Goal: Task Accomplishment & Management: Manage account settings

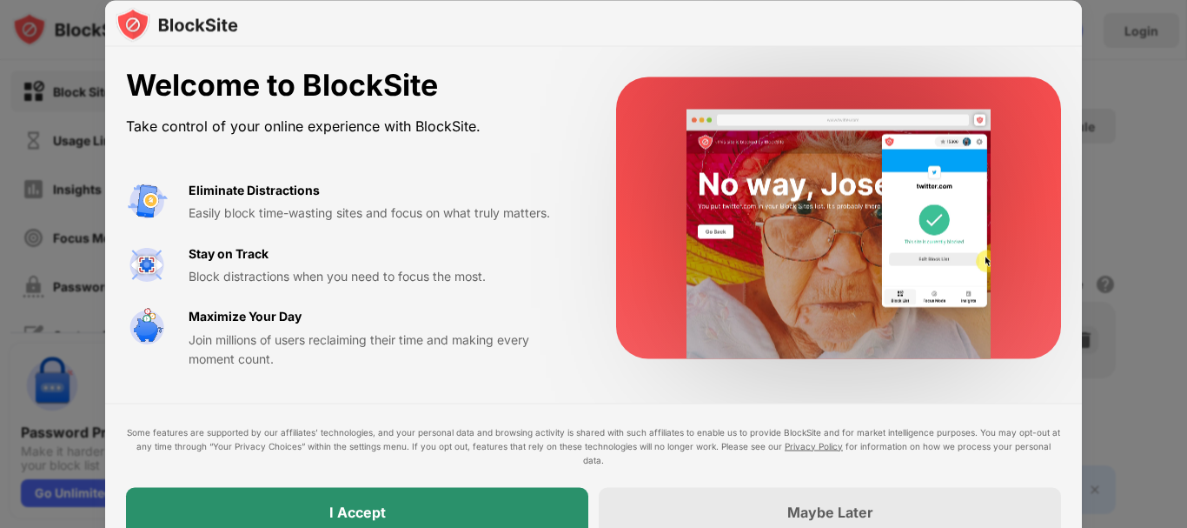
click at [467, 504] on div "I Accept" at bounding box center [357, 511] width 462 height 49
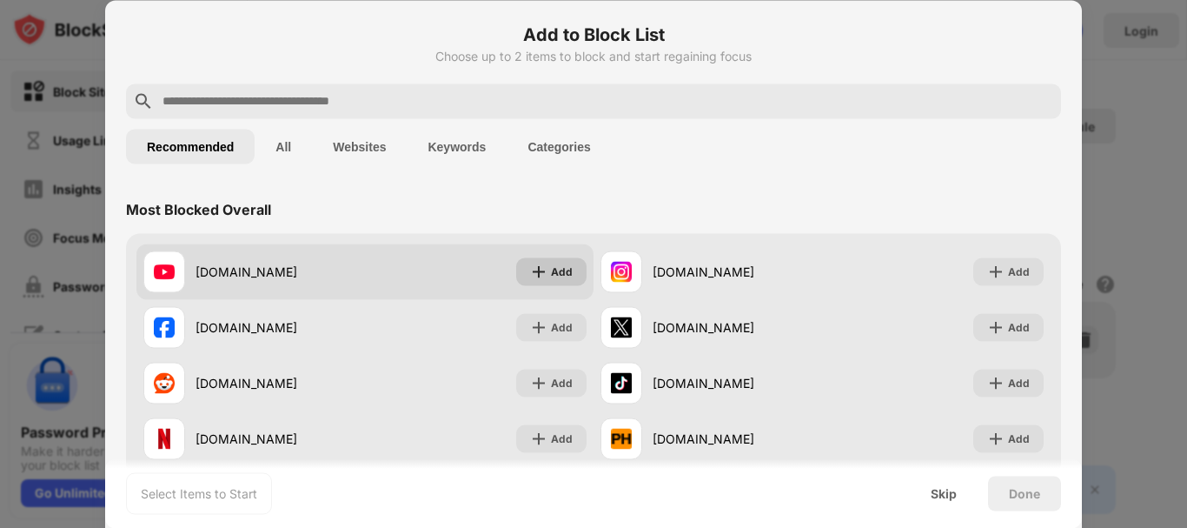
click at [541, 275] on img at bounding box center [538, 270] width 17 height 17
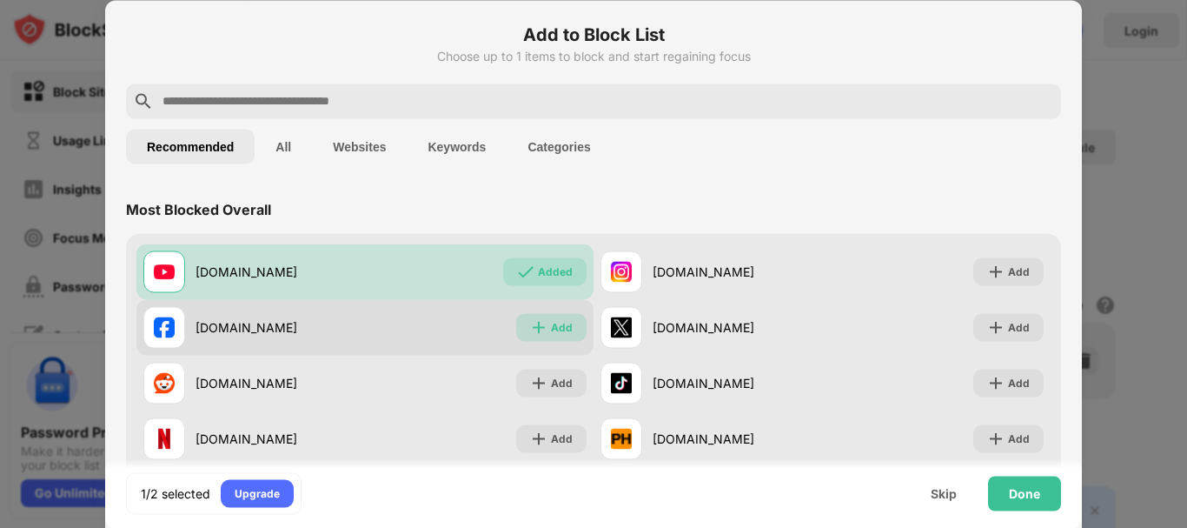
click at [540, 315] on div "Add" at bounding box center [551, 327] width 70 height 28
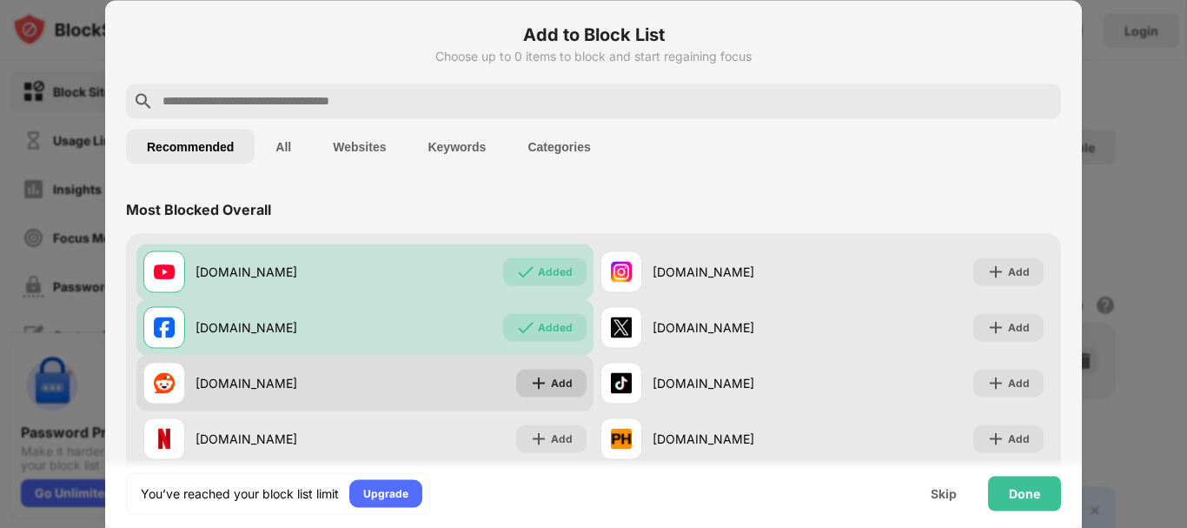
click at [543, 383] on div "Add" at bounding box center [551, 382] width 70 height 28
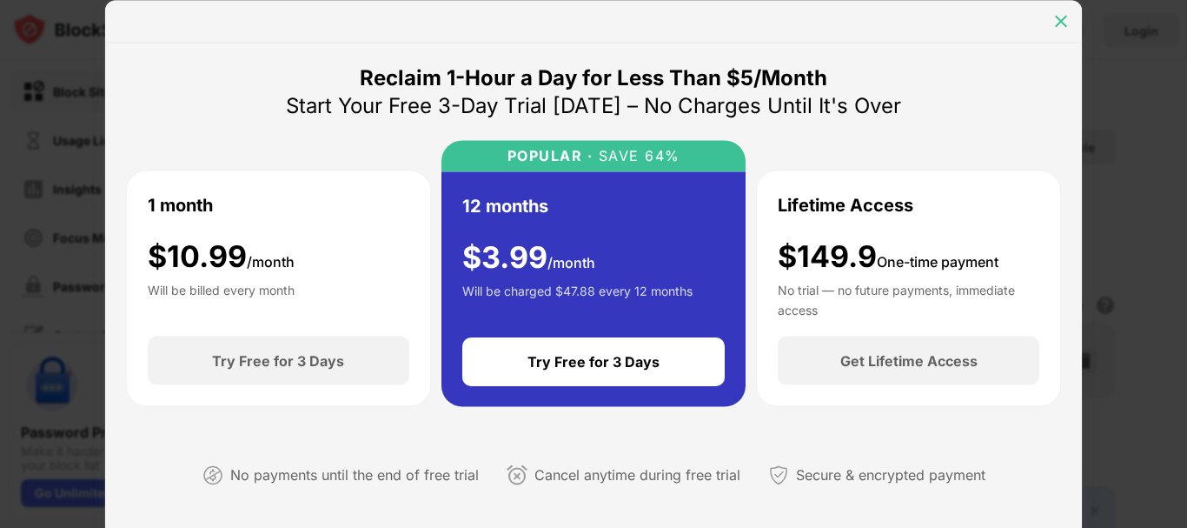
click at [1063, 27] on img at bounding box center [1060, 20] width 17 height 17
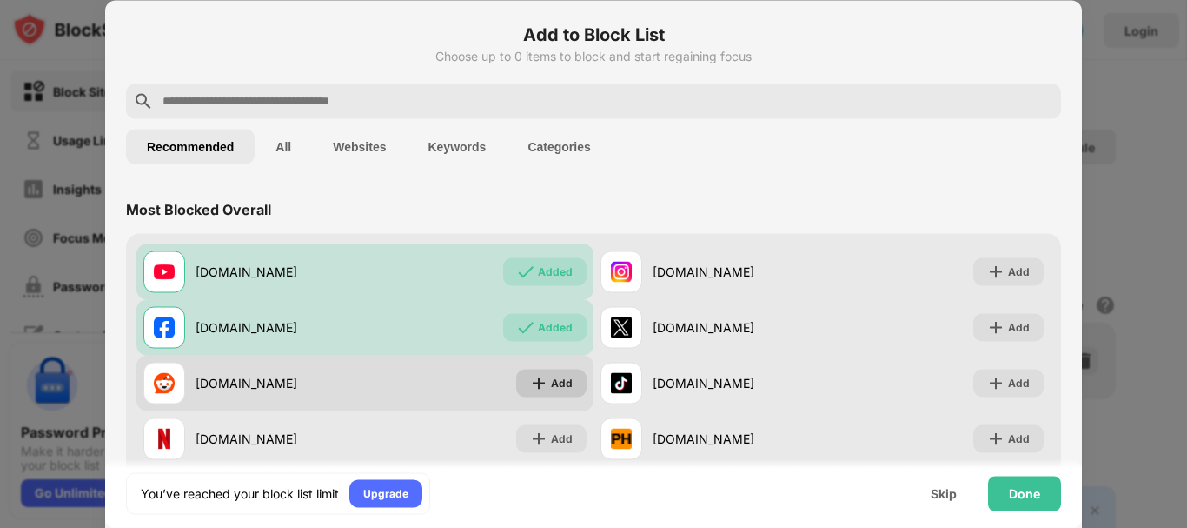
click at [560, 388] on div "Add" at bounding box center [562, 382] width 22 height 17
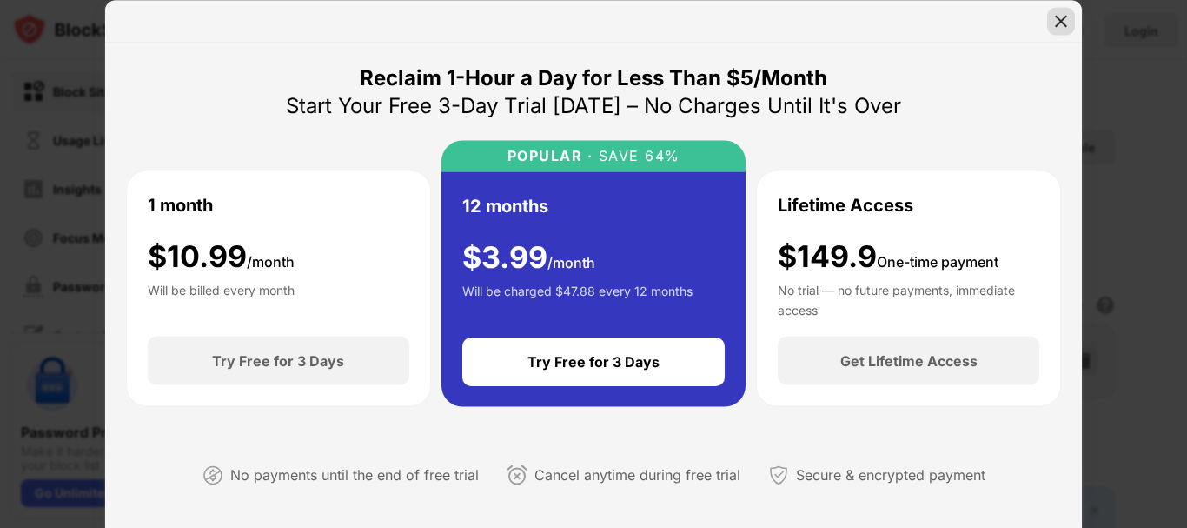
click at [1057, 19] on img at bounding box center [1060, 20] width 17 height 17
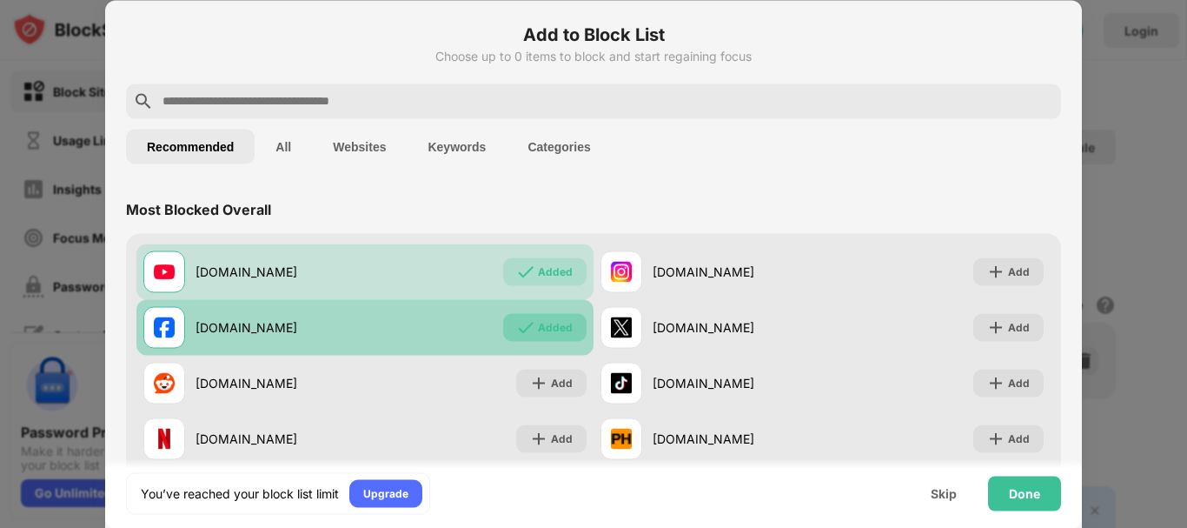
click at [554, 330] on div "Added" at bounding box center [555, 326] width 35 height 17
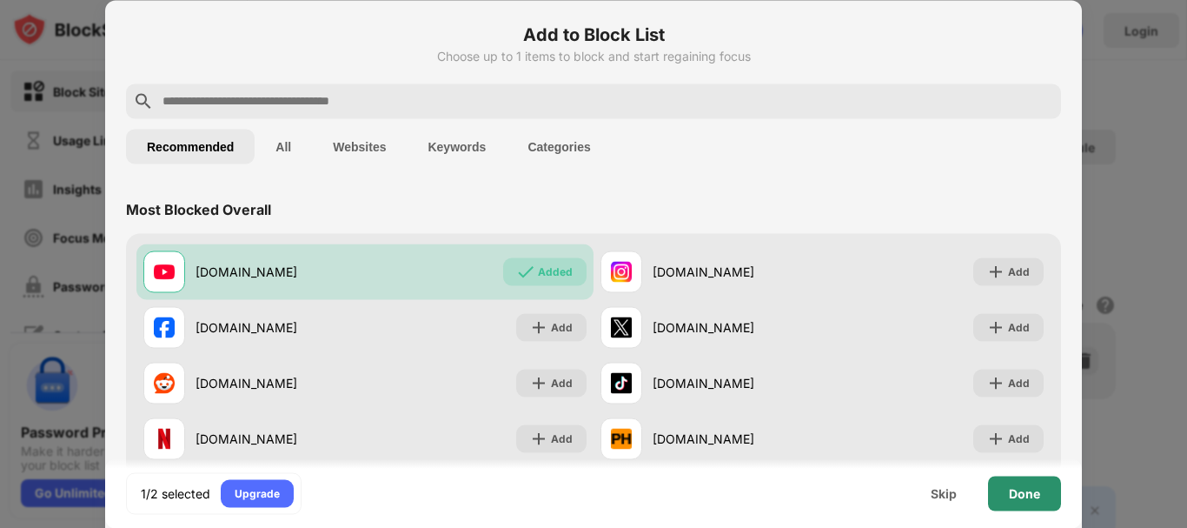
click at [1039, 495] on div "Done" at bounding box center [1024, 493] width 31 height 14
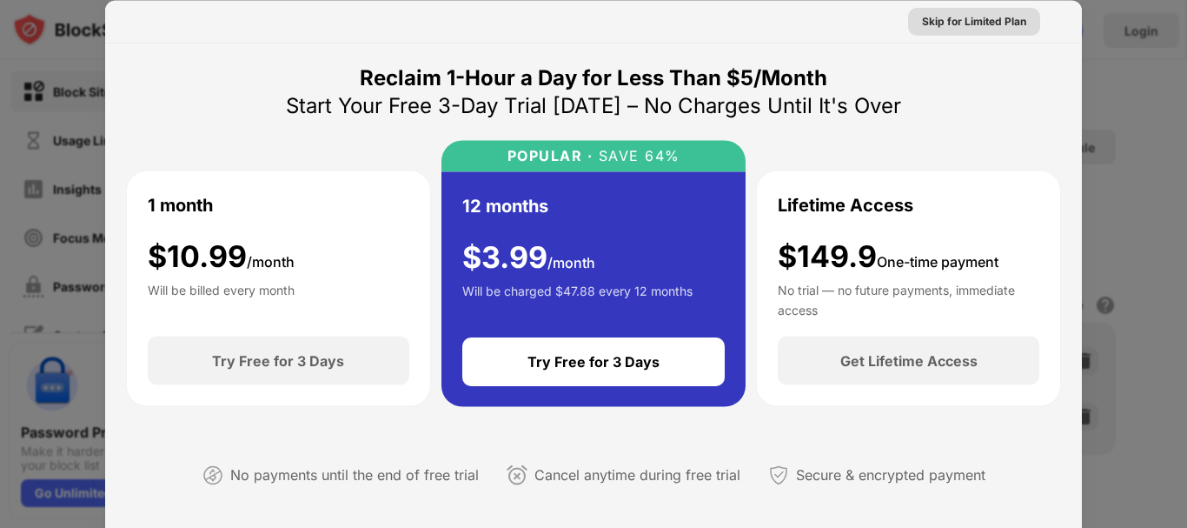
click at [979, 17] on div "Skip for Limited Plan" at bounding box center [974, 20] width 104 height 17
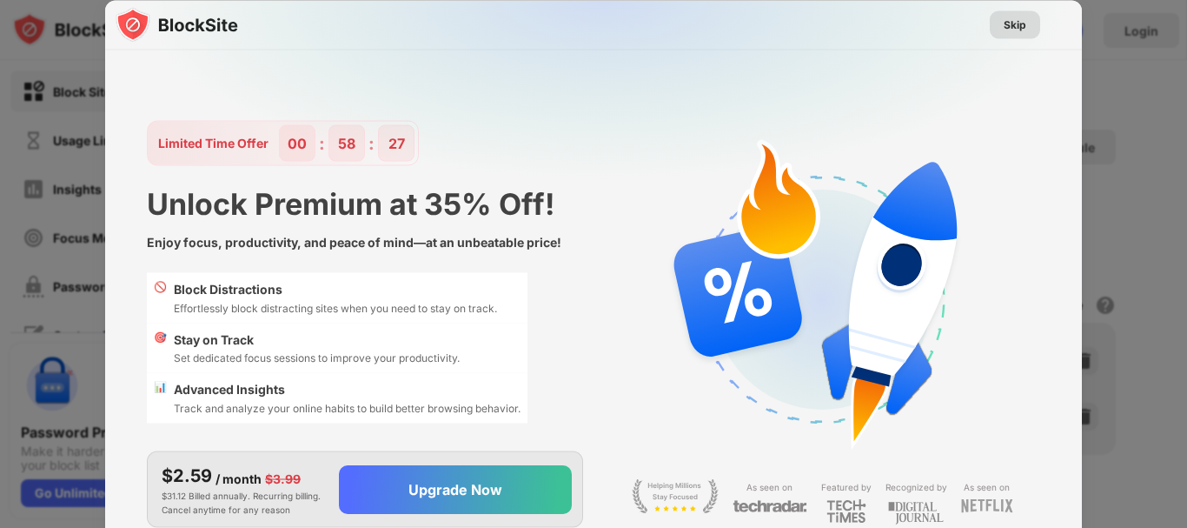
click at [1019, 26] on div "Skip" at bounding box center [1015, 24] width 23 height 17
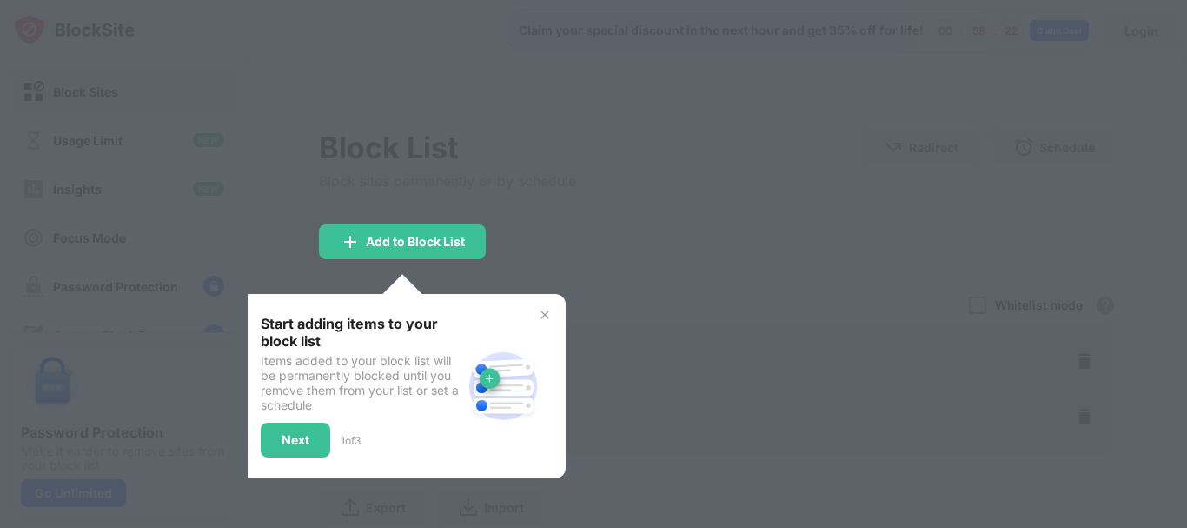
click at [385, 251] on div "Add to Block List" at bounding box center [402, 241] width 167 height 35
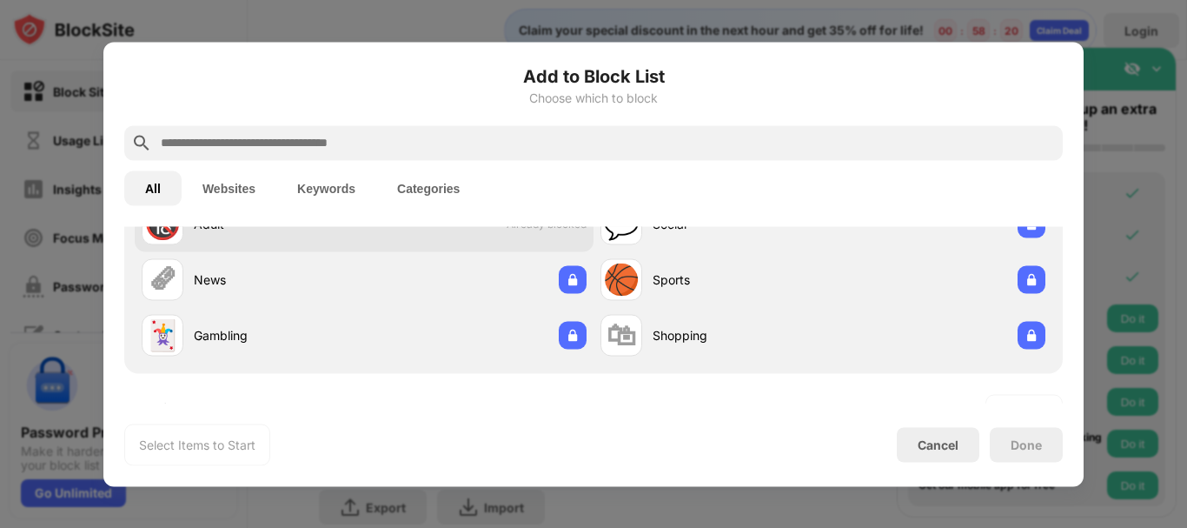
scroll to position [261, 0]
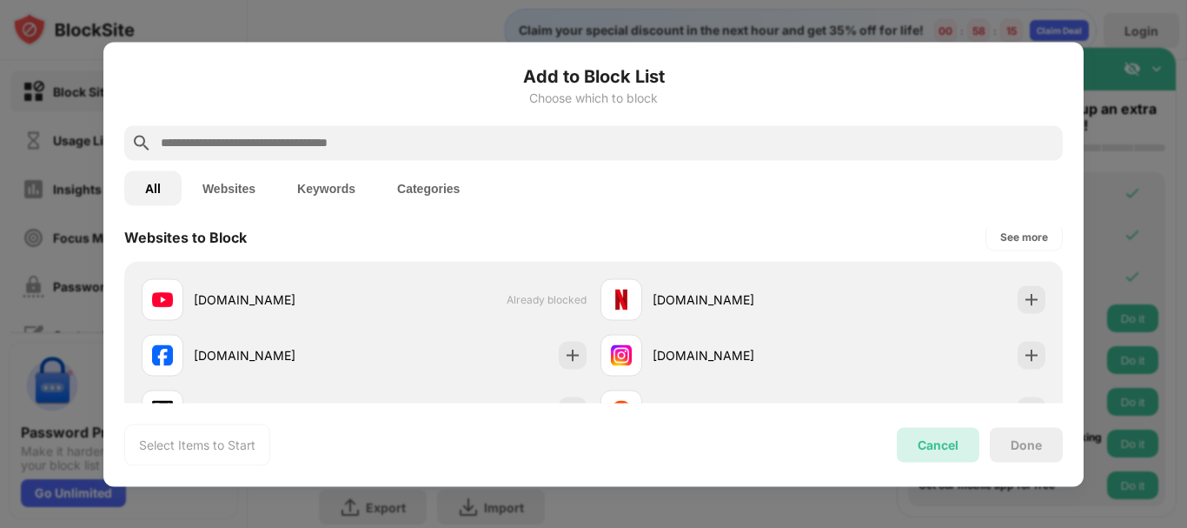
click at [941, 442] on div "Cancel" at bounding box center [938, 444] width 41 height 15
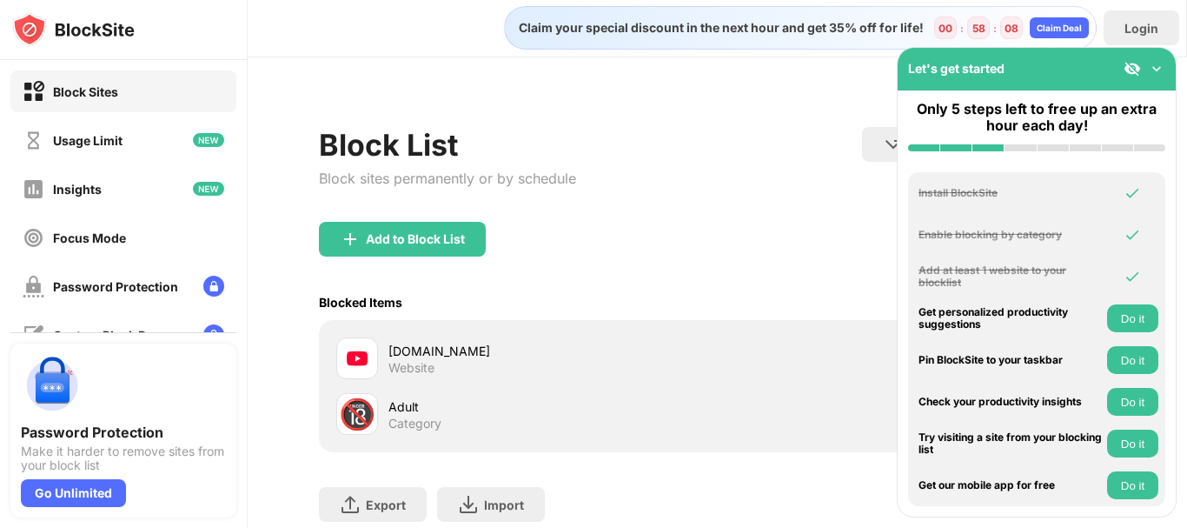
scroll to position [0, 0]
